Goal: Check status: Check status

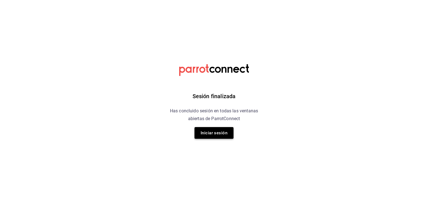
click at [206, 132] on button "Iniciar sesión" at bounding box center [213, 133] width 39 height 12
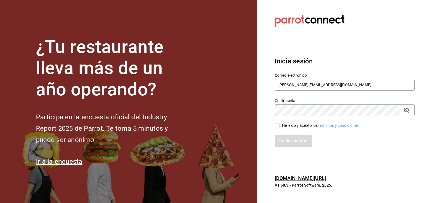
click at [277, 126] on input "He leído y acepto los Términos y condiciones." at bounding box center [277, 125] width 5 height 5
checkbox input "true"
click at [284, 139] on button "Iniciar sesión" at bounding box center [294, 141] width 38 height 12
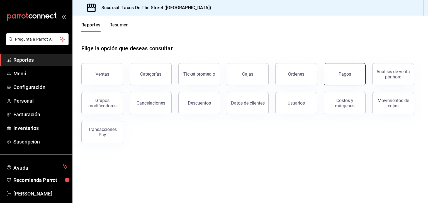
click at [342, 69] on button "Pagos" at bounding box center [345, 74] width 42 height 22
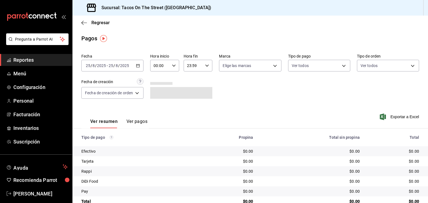
click at [138, 65] on icon "button" at bounding box center [138, 66] width 4 height 4
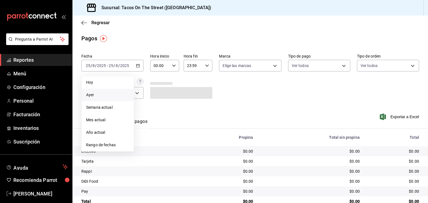
click at [112, 94] on span "Ayer" at bounding box center [107, 95] width 43 height 6
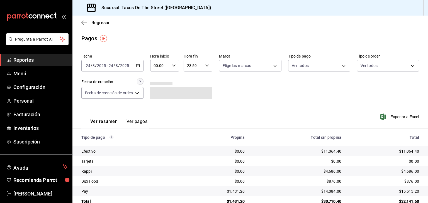
scroll to position [13, 0]
